Goal: Use online tool/utility: Use online tool/utility

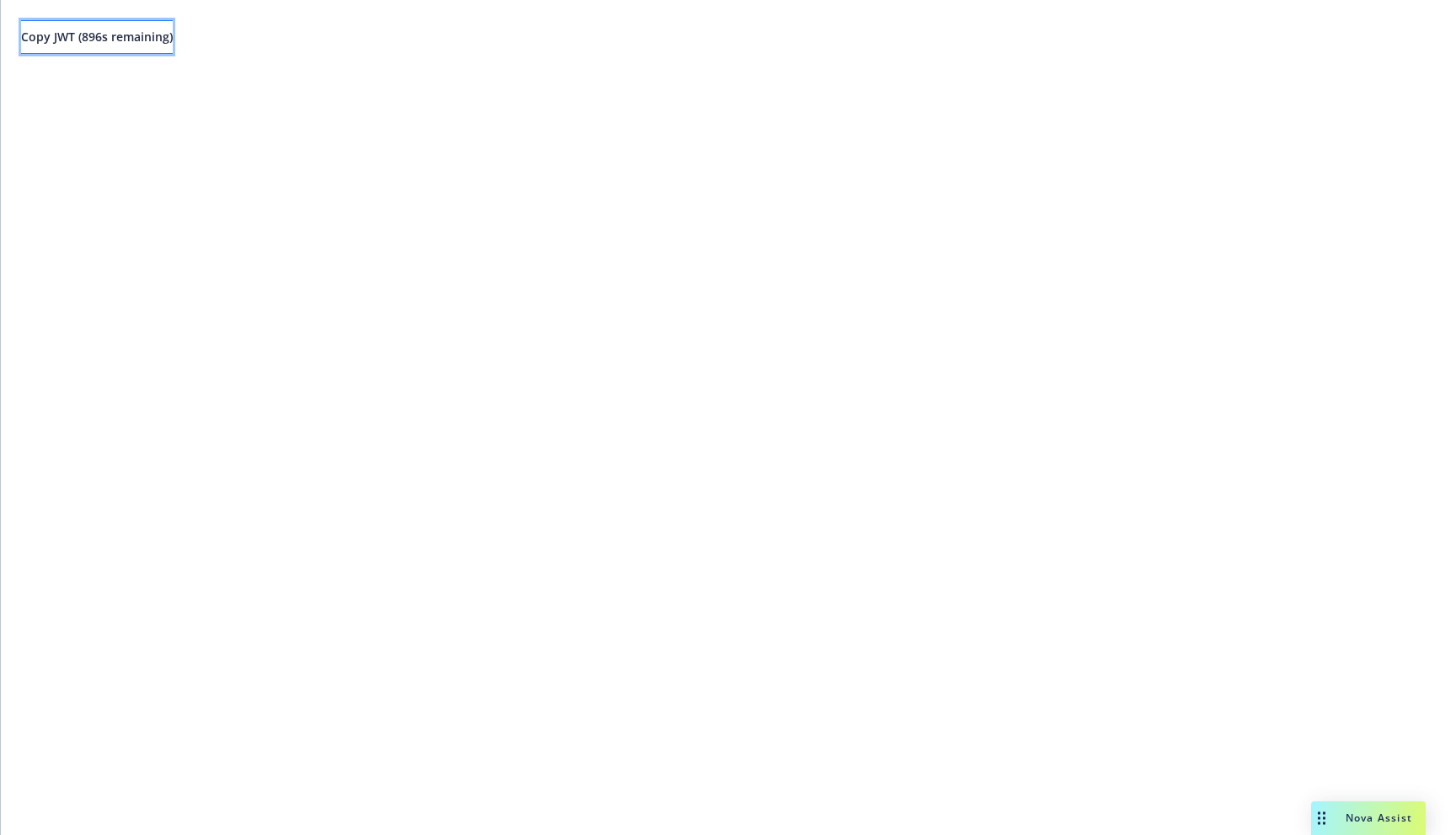
click at [150, 22] on button "Copy JWT ( 896 s remaining)" at bounding box center [97, 37] width 151 height 34
